Goal: Information Seeking & Learning: Learn about a topic

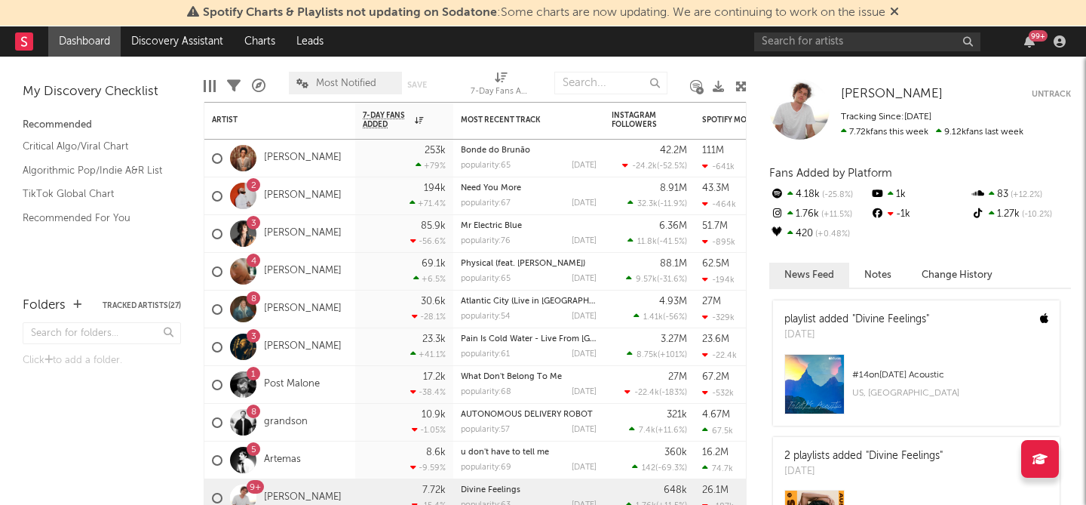
click at [90, 43] on link "Dashboard" at bounding box center [84, 41] width 72 height 30
click at [300, 198] on link "Teddy Swims" at bounding box center [303, 195] width 78 height 13
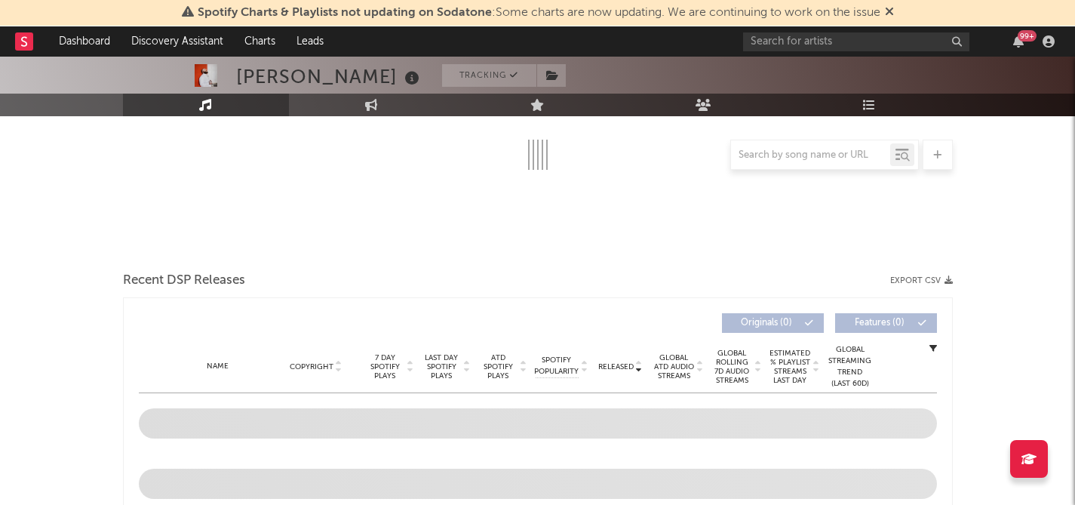
select select "6m"
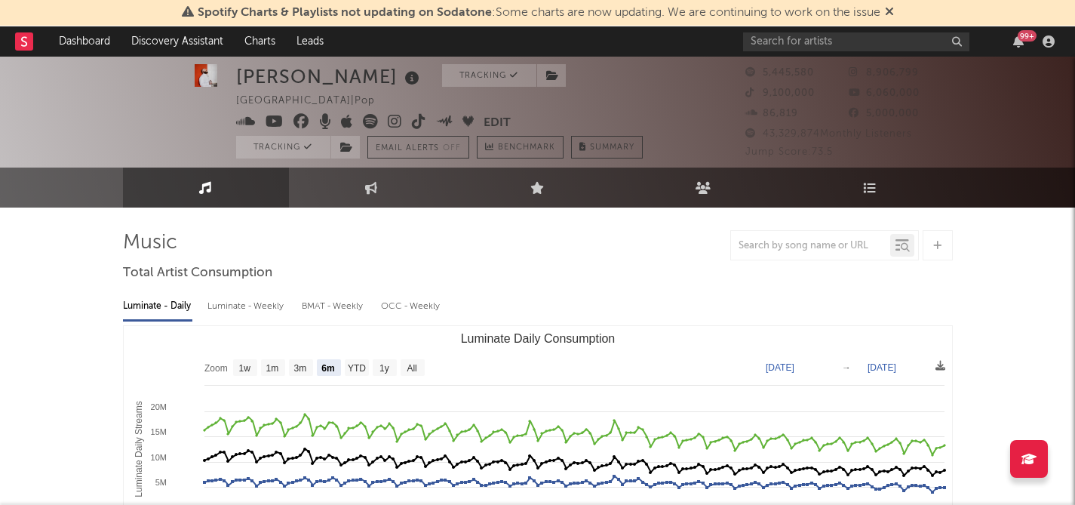
scroll to position [3, 0]
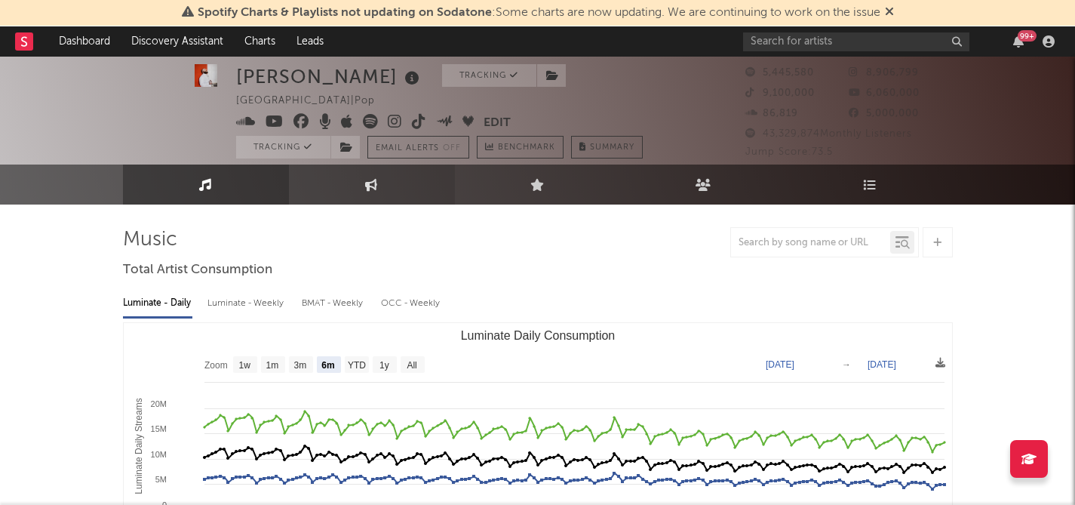
click at [365, 186] on icon at bounding box center [371, 184] width 13 height 12
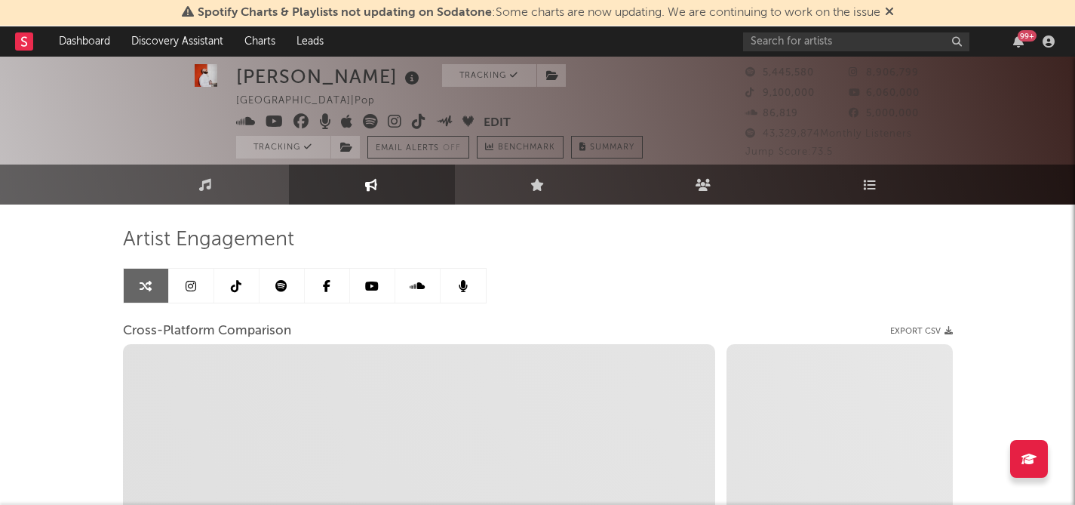
select select "1w"
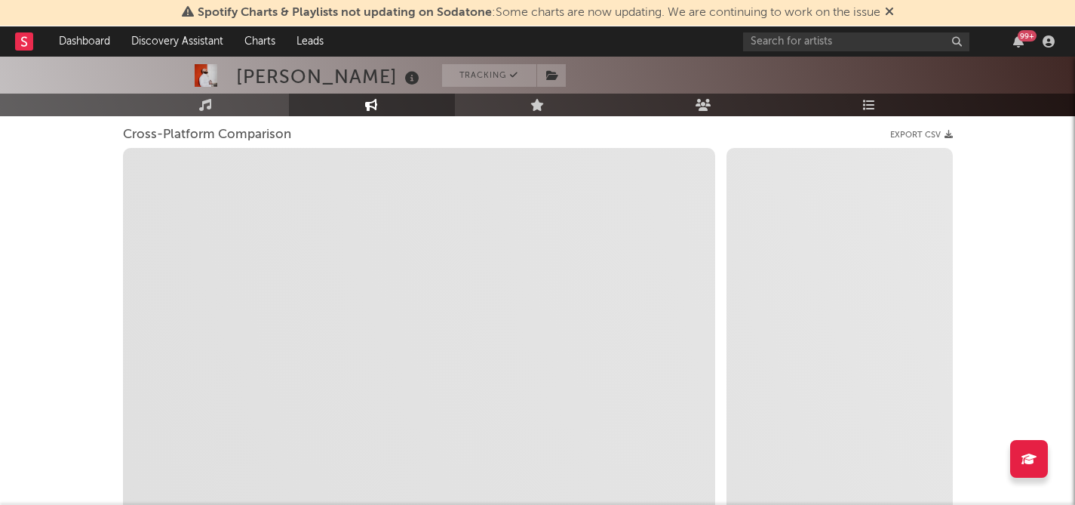
scroll to position [194, 0]
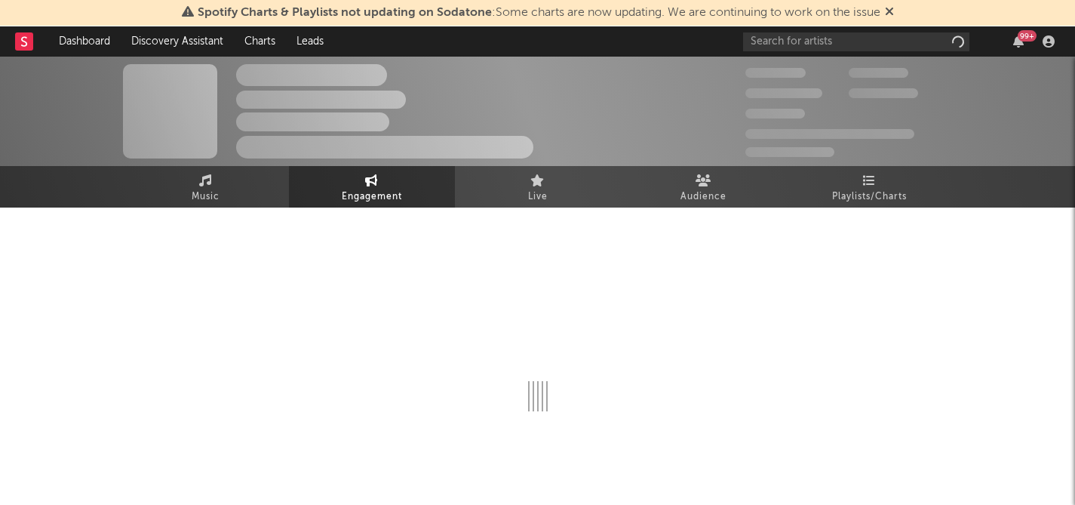
select select "1w"
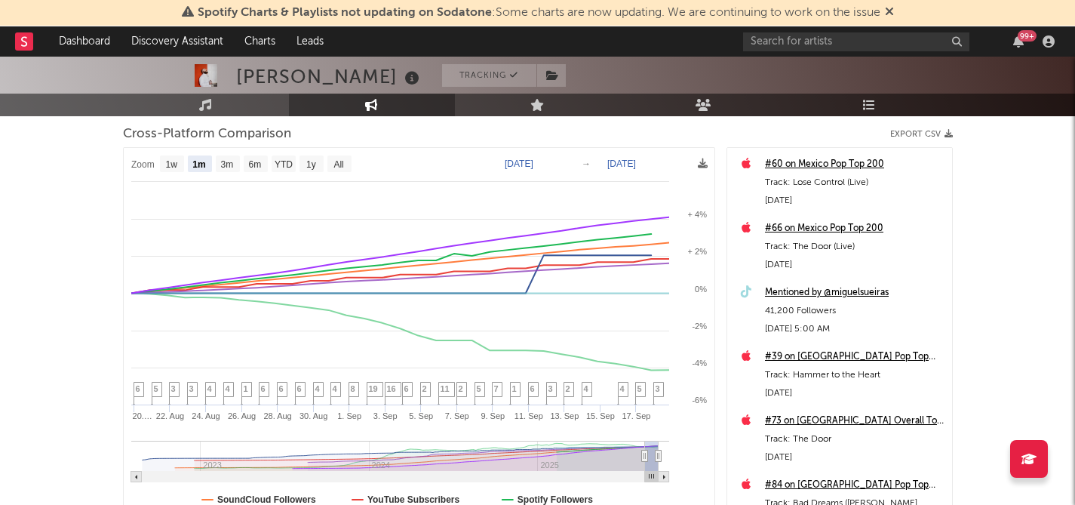
scroll to position [165, 0]
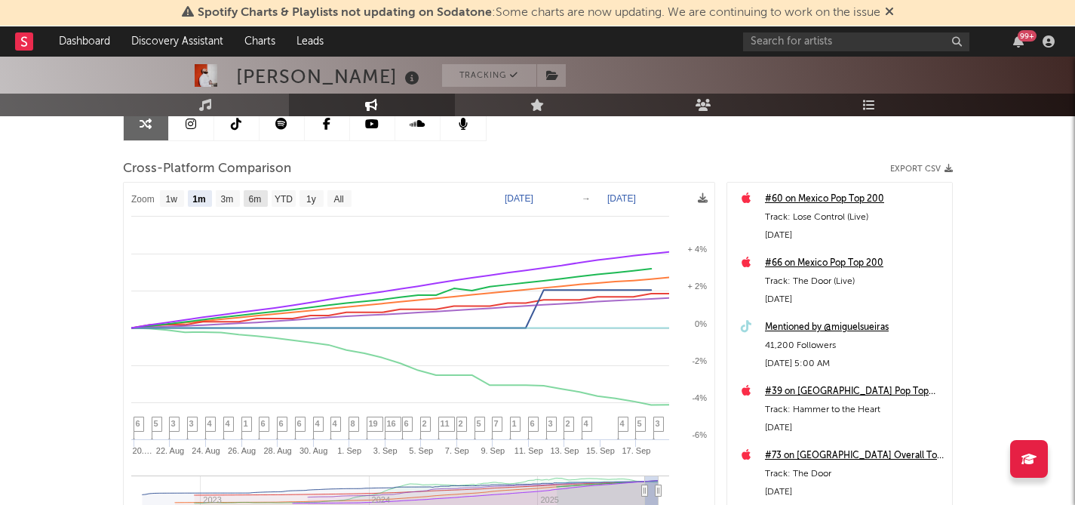
click at [257, 203] on text "6m" at bounding box center [254, 199] width 13 height 11
select select "6m"
type input "2025-03-18"
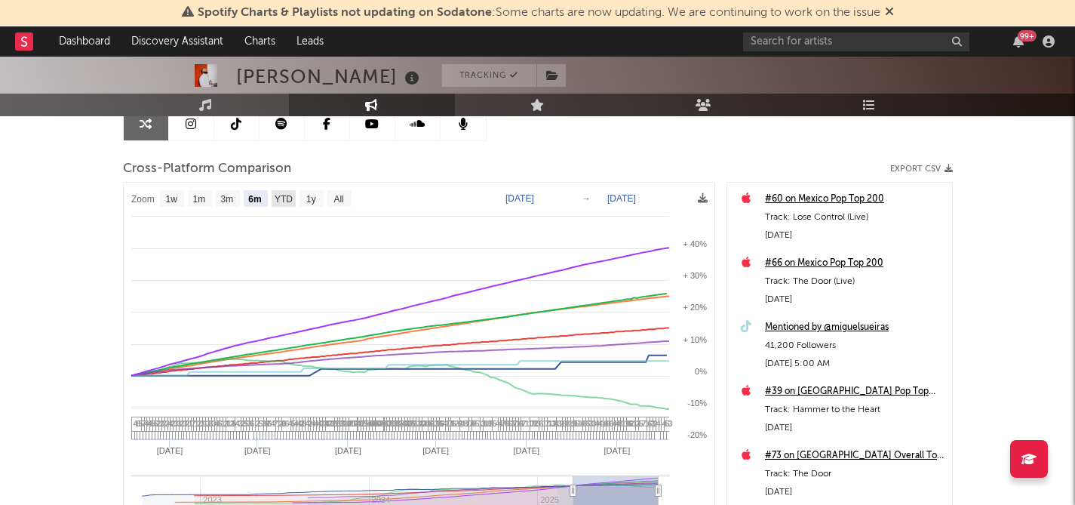
click at [275, 199] on text "YTD" at bounding box center [283, 199] width 18 height 11
select select "YTD"
type input "2025-01-01"
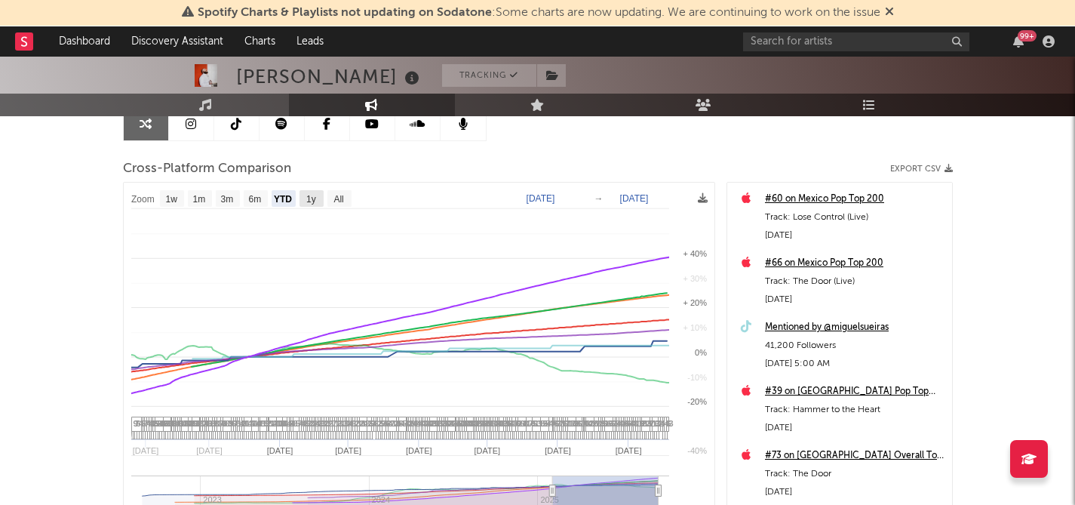
select select "1w"
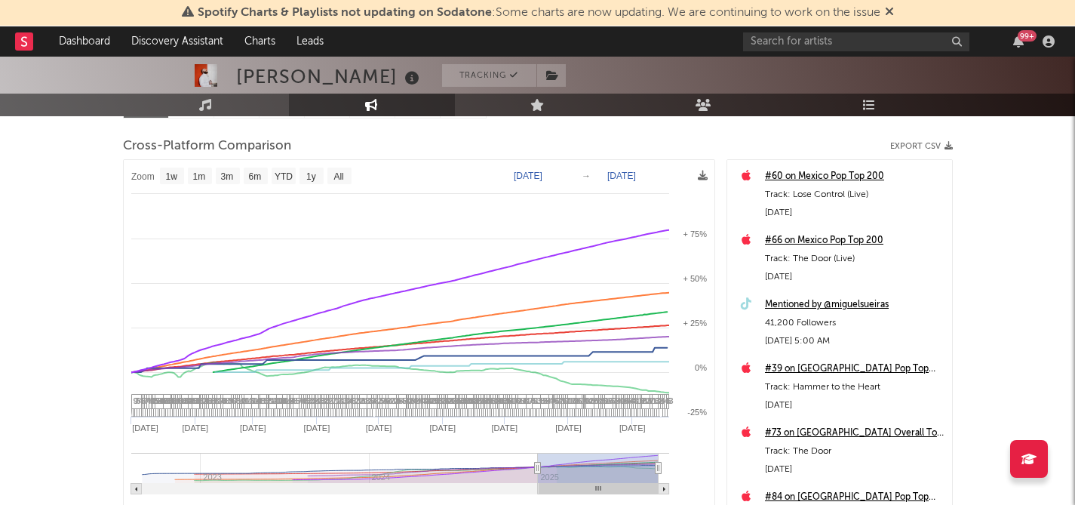
scroll to position [0, 0]
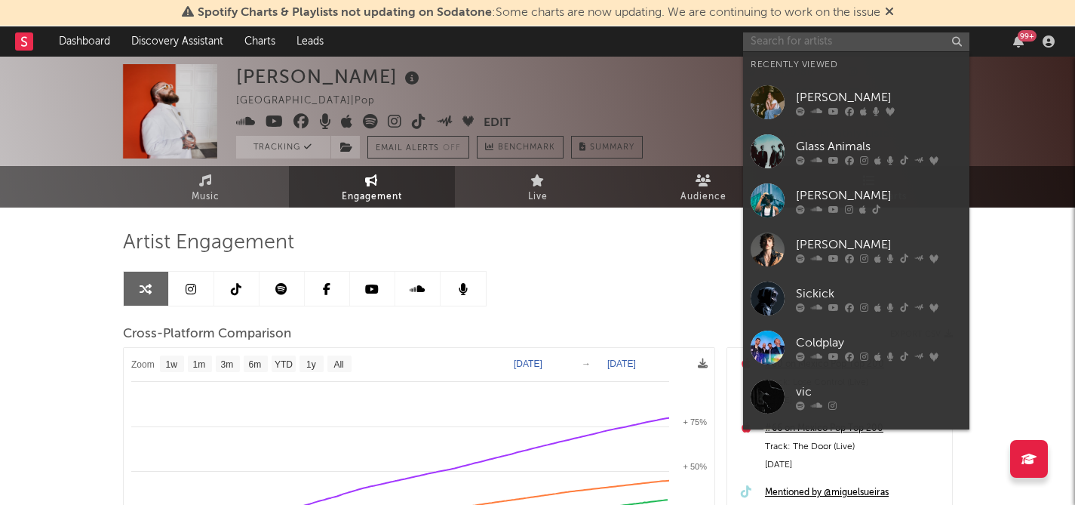
click at [796, 46] on input "text" at bounding box center [856, 41] width 226 height 19
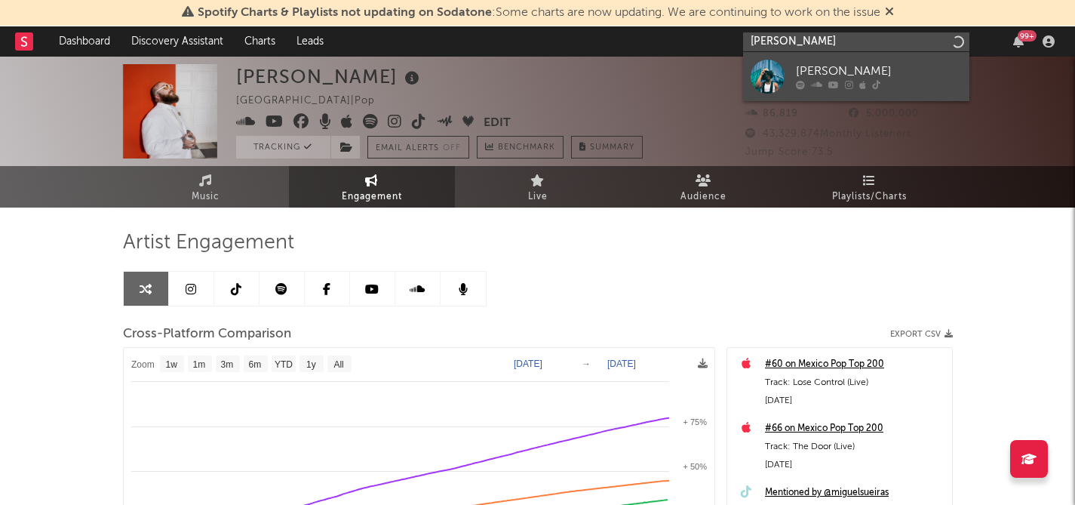
type input "vic daggs II"
click at [901, 73] on div "Vic Daggs II" at bounding box center [879, 72] width 166 height 18
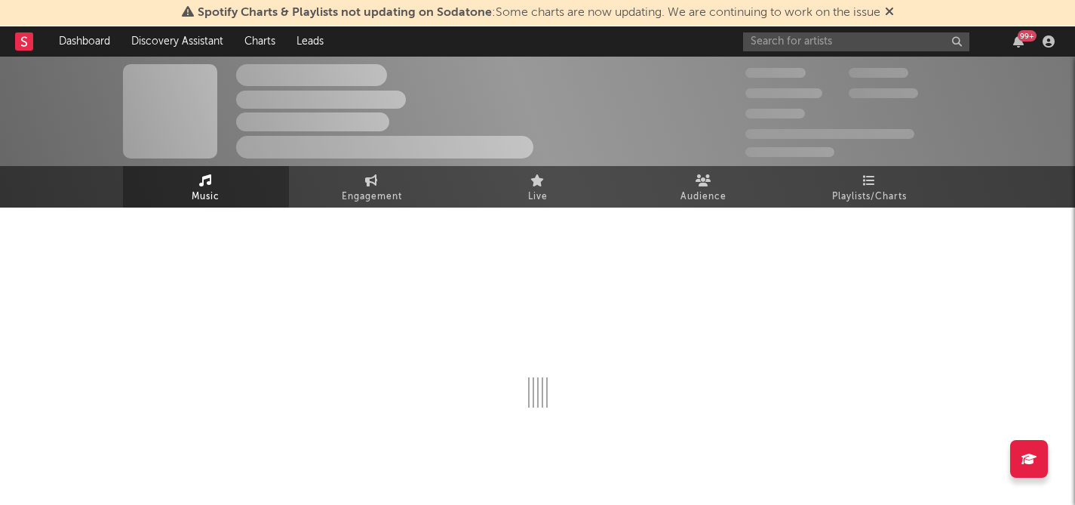
select select "6m"
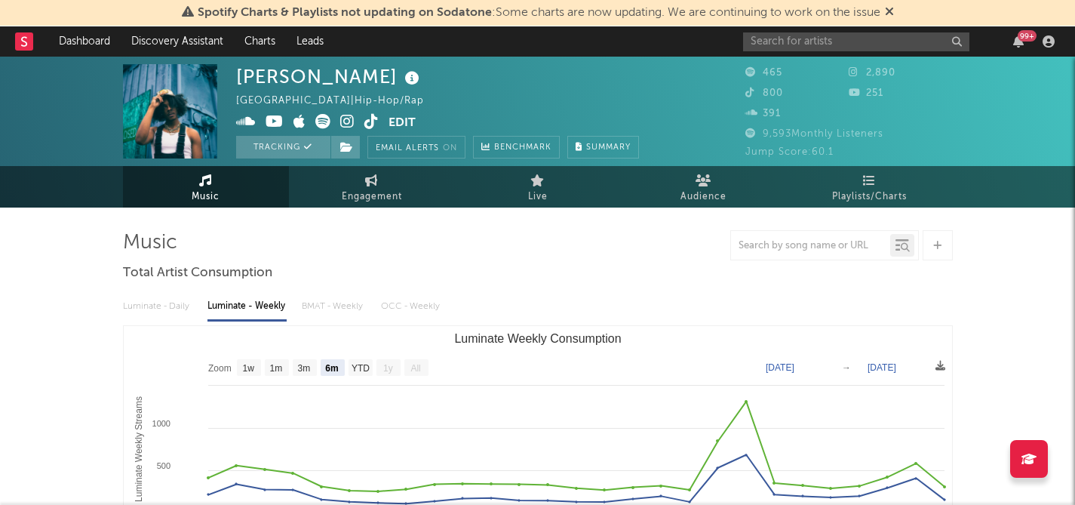
click at [401, 75] on icon at bounding box center [412, 78] width 22 height 21
click at [388, 192] on span "Engagement" at bounding box center [372, 197] width 60 height 18
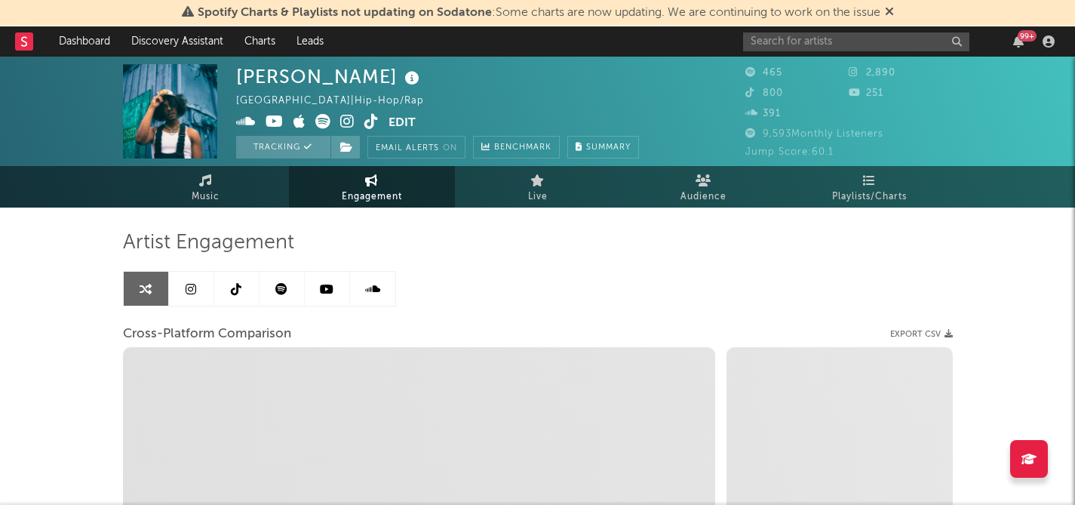
select select "1w"
select select "1m"
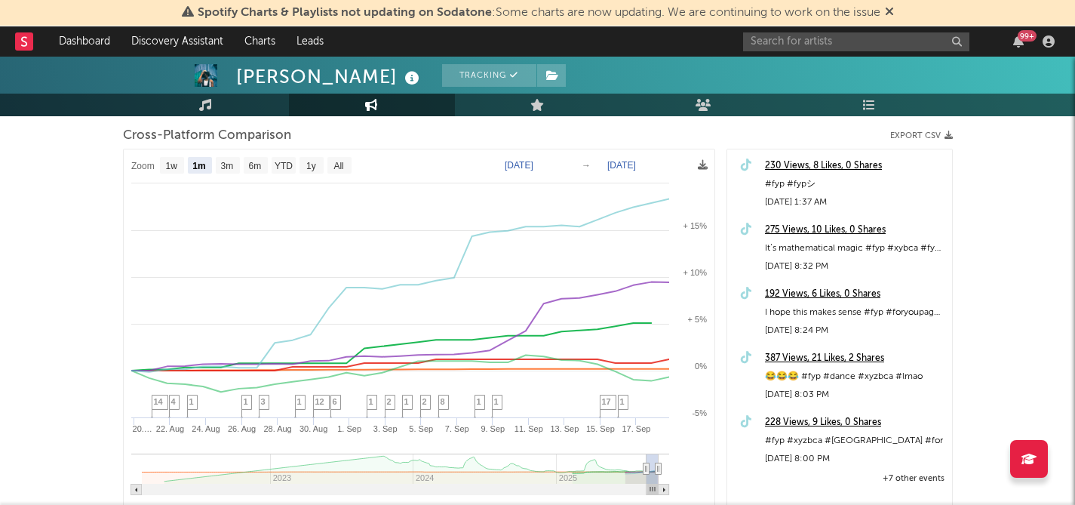
scroll to position [199, 0]
